Goal: Check status: Check status

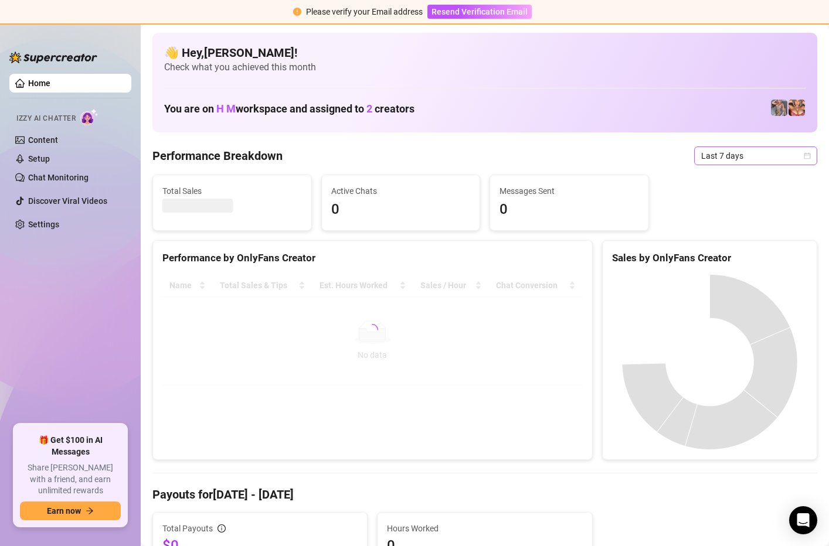
click at [785, 154] on span "Last 7 days" at bounding box center [755, 156] width 109 height 18
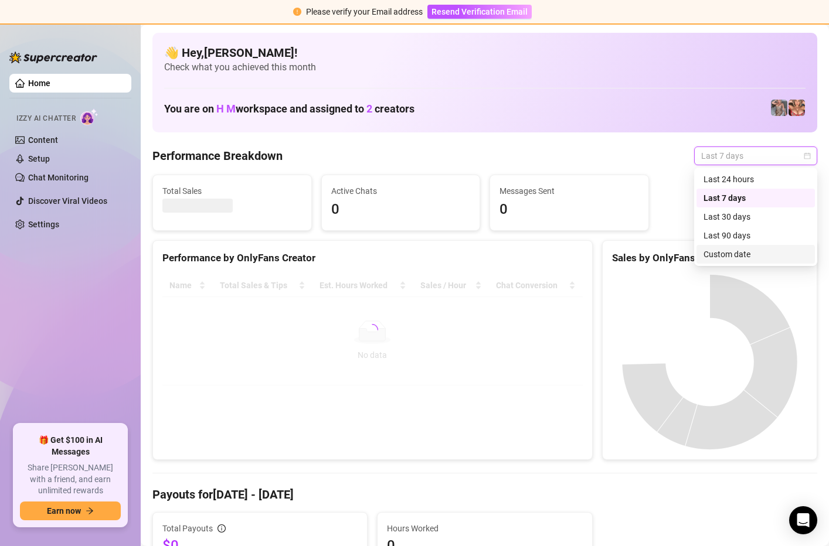
click at [735, 256] on div "Custom date" at bounding box center [755, 254] width 104 height 13
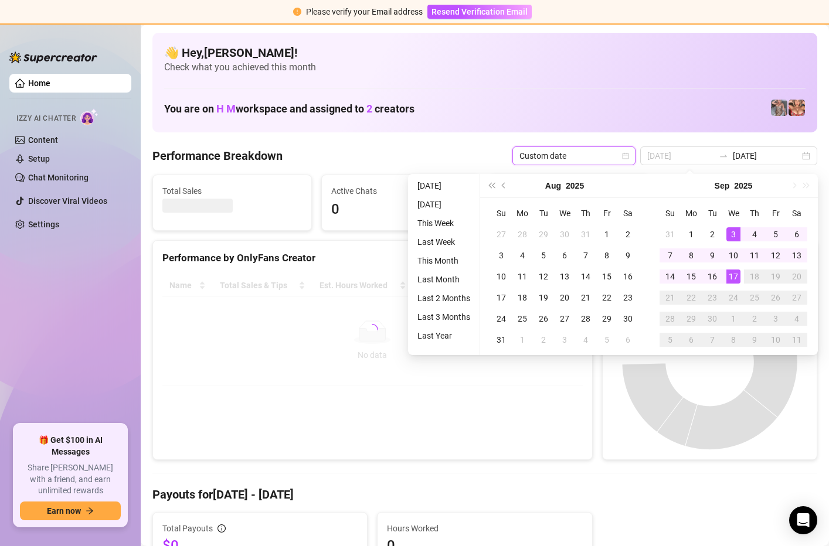
type input "[DATE]"
click at [734, 275] on div "17" at bounding box center [733, 277] width 14 height 14
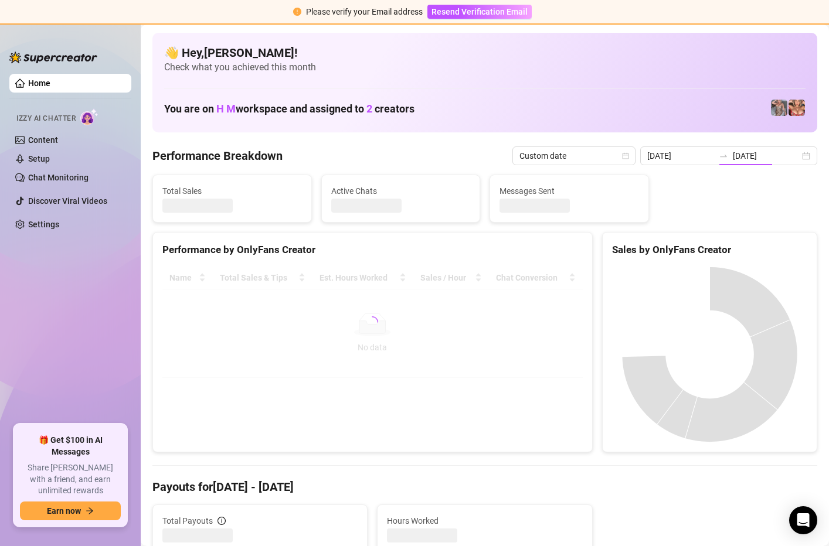
type input "[DATE]"
